Goal: Transaction & Acquisition: Purchase product/service

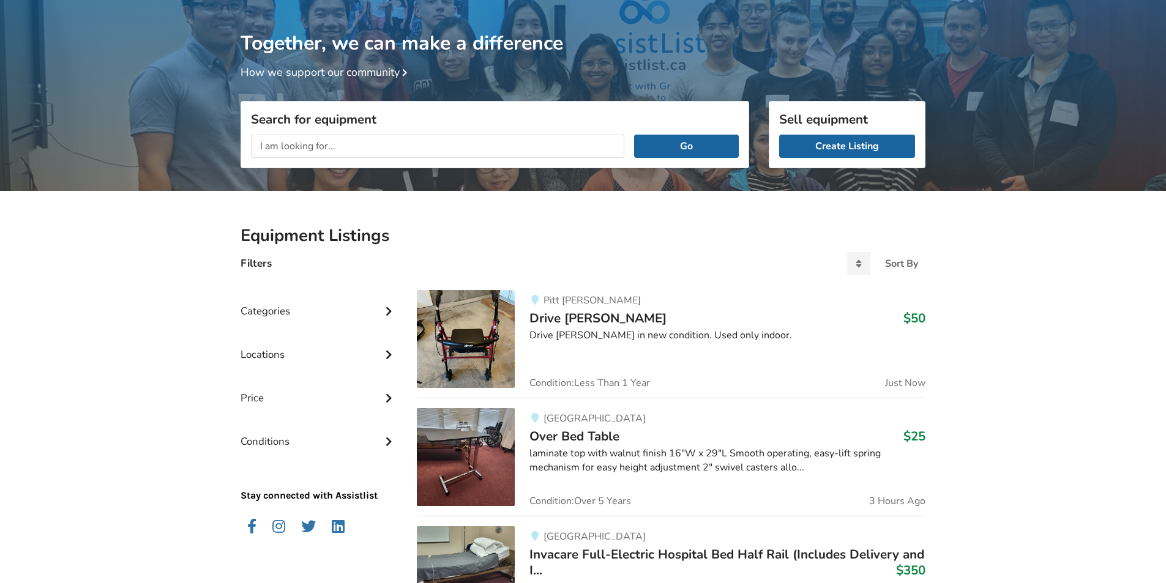
scroll to position [64, 0]
click at [365, 144] on input "text" at bounding box center [437, 146] width 373 height 23
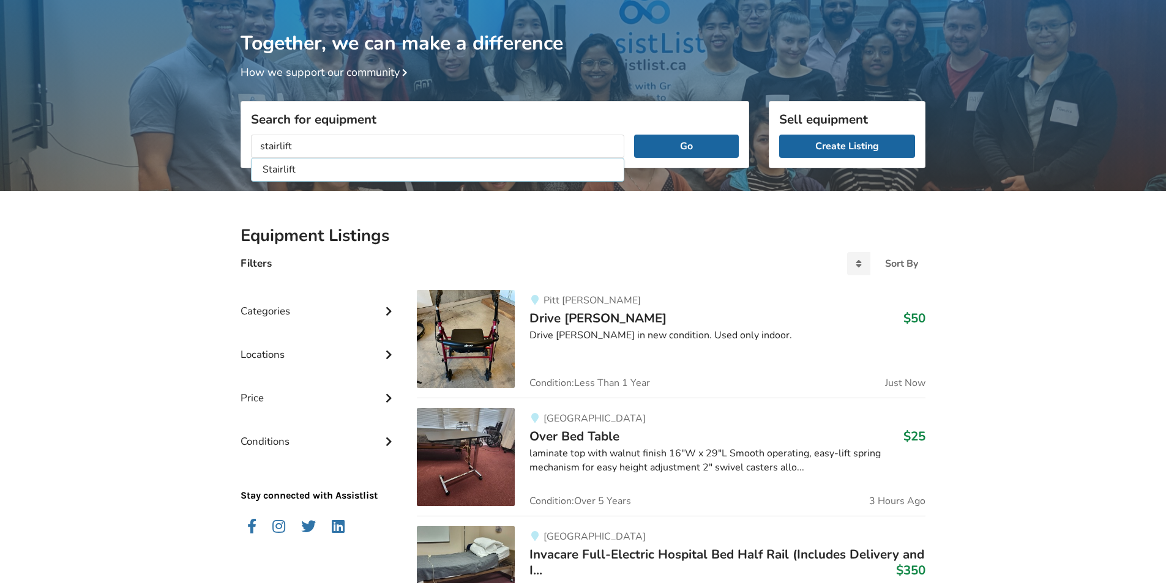
type input "stairlift"
click at [634, 135] on button "Go" at bounding box center [686, 146] width 105 height 23
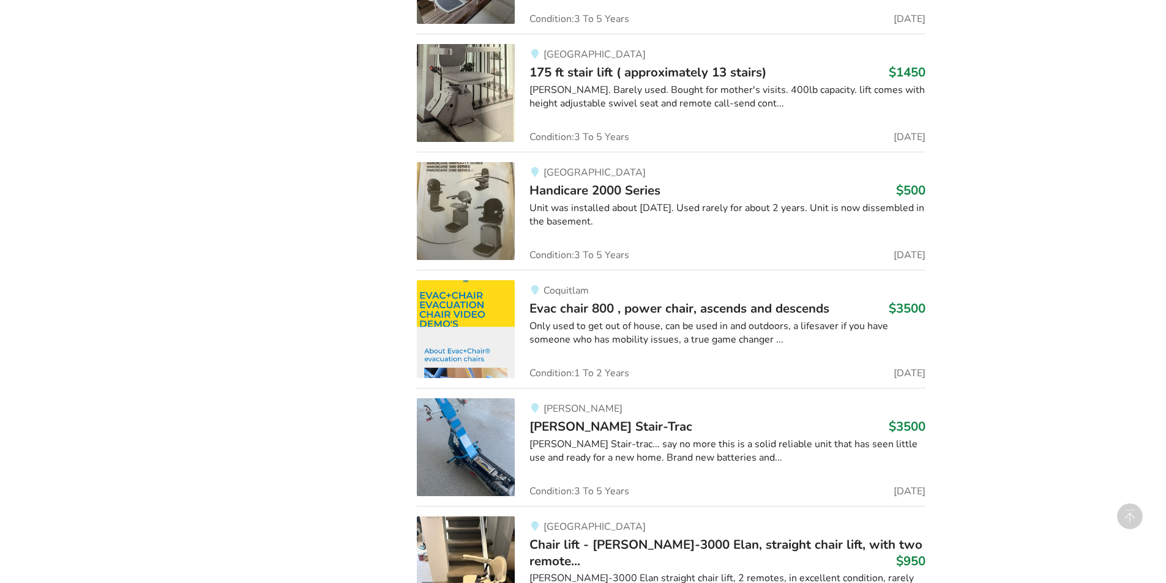
scroll to position [2436, 0]
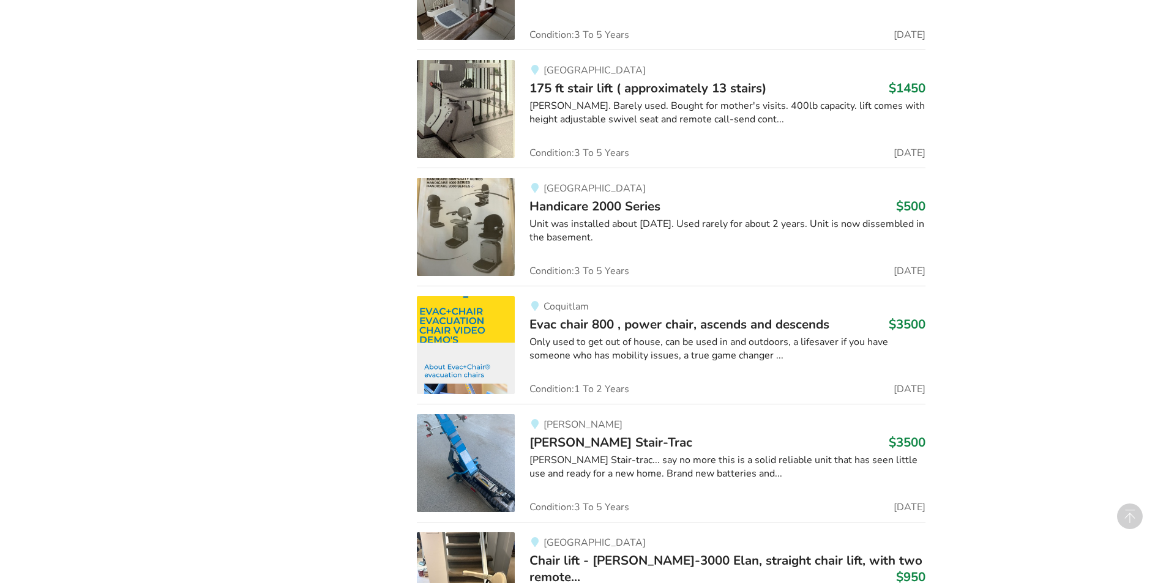
click at [466, 324] on img at bounding box center [466, 345] width 98 height 98
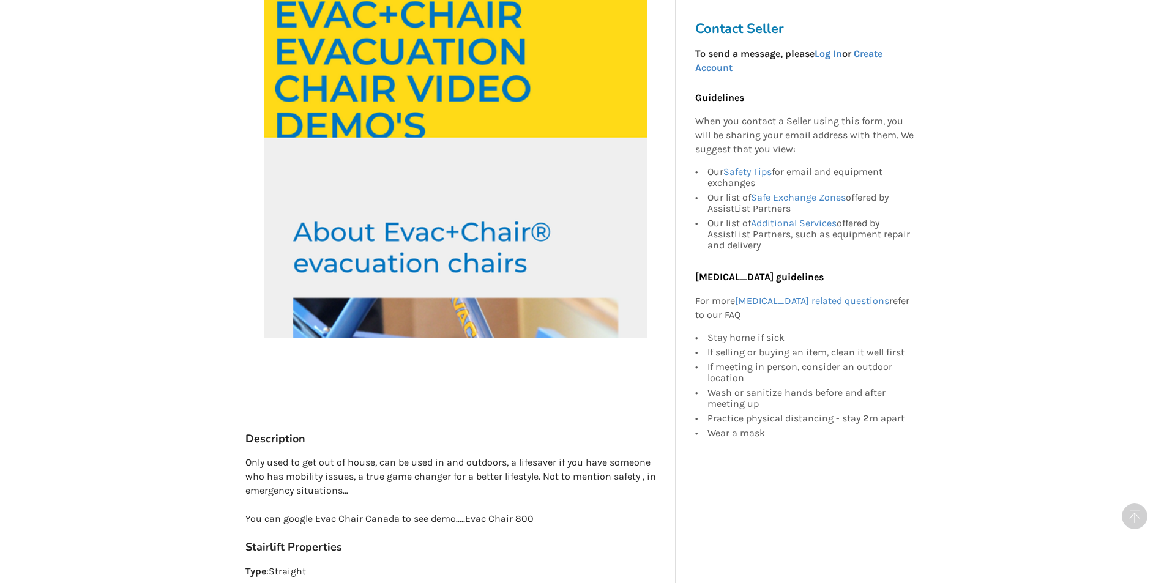
scroll to position [245, 0]
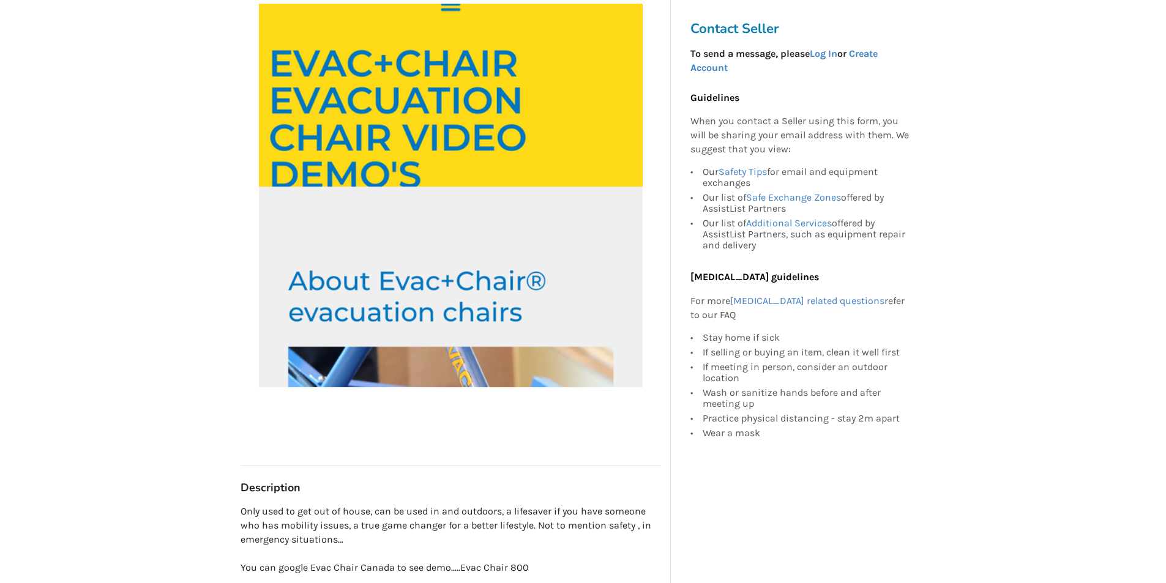
click at [486, 163] on img at bounding box center [451, 196] width 384 height 384
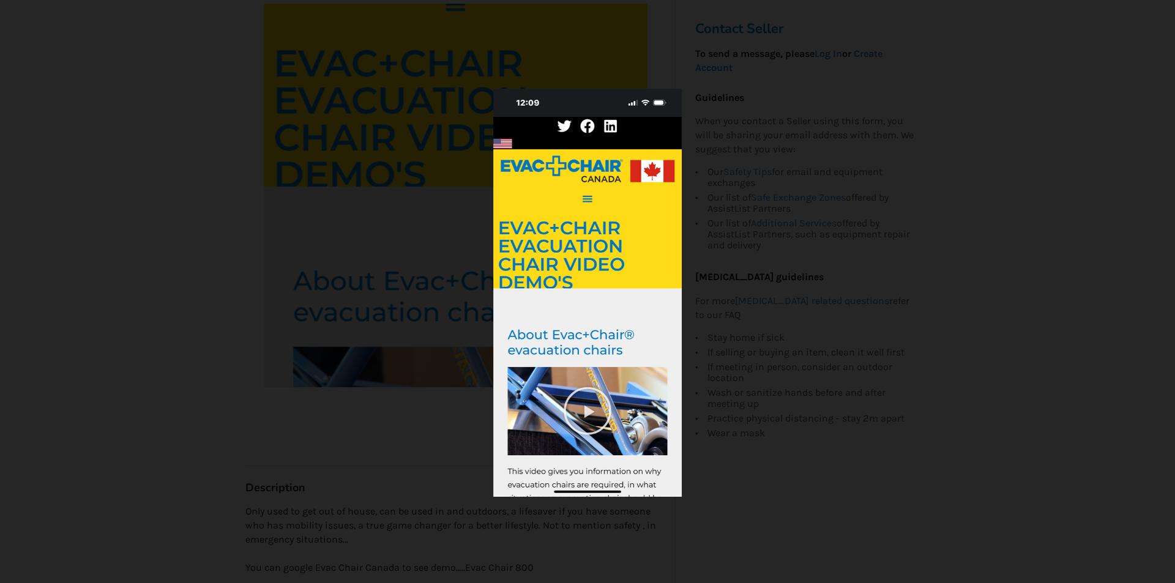
click at [584, 299] on img at bounding box center [587, 293] width 188 height 408
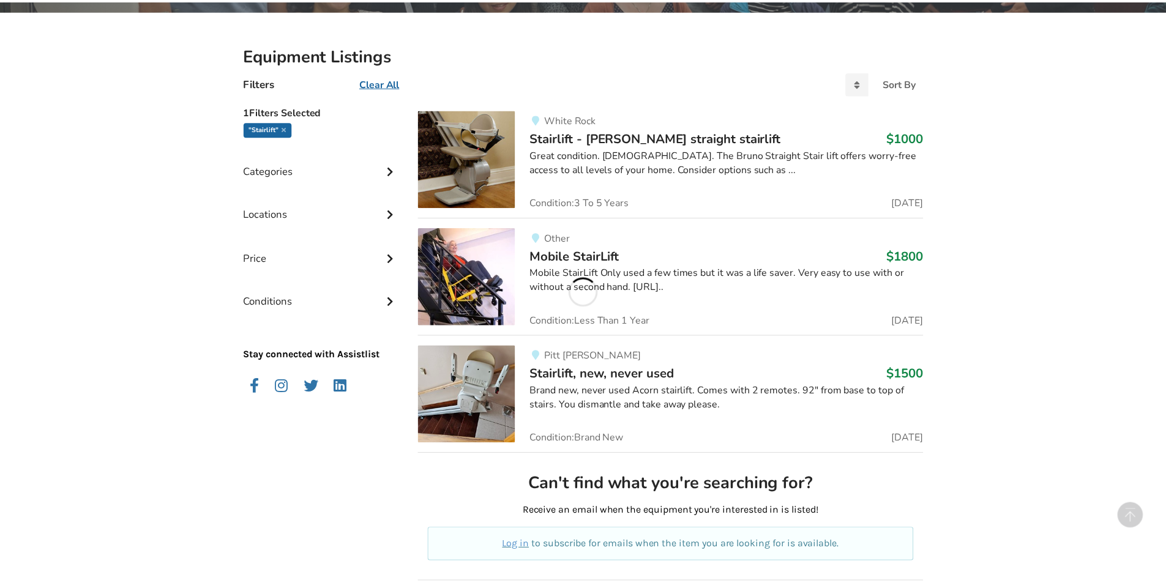
scroll to position [2436, 0]
